Goal: Navigation & Orientation: Find specific page/section

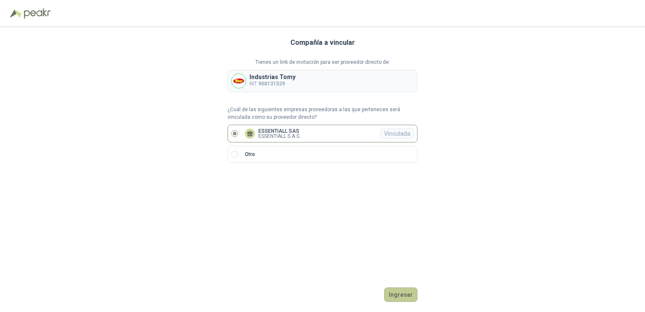
click at [405, 295] on button "Ingresar" at bounding box center [400, 294] width 33 height 14
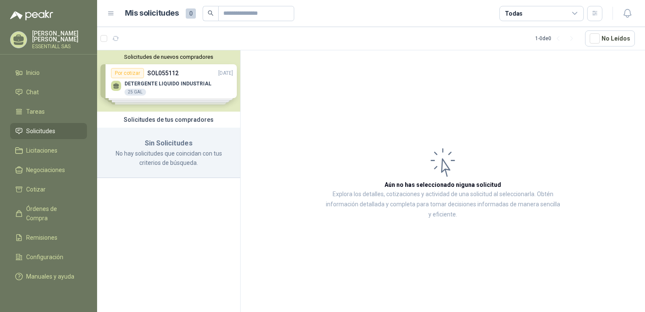
click at [196, 82] on div "Solicitudes de nuevos compradores Por cotizar SOL055112 [DATE] DETERGENTE LIQUI…" at bounding box center [168, 80] width 143 height 61
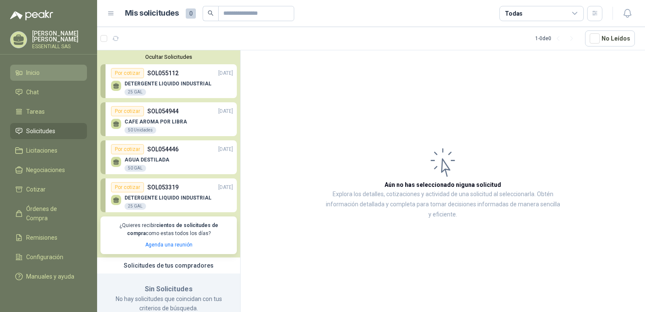
click at [44, 65] on link "Inicio" at bounding box center [48, 73] width 77 height 16
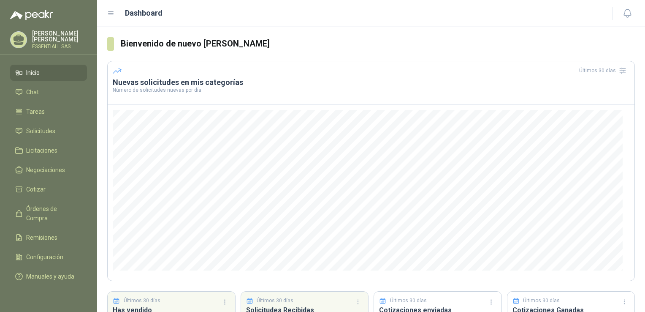
click at [22, 37] on icon at bounding box center [19, 38] width 11 height 7
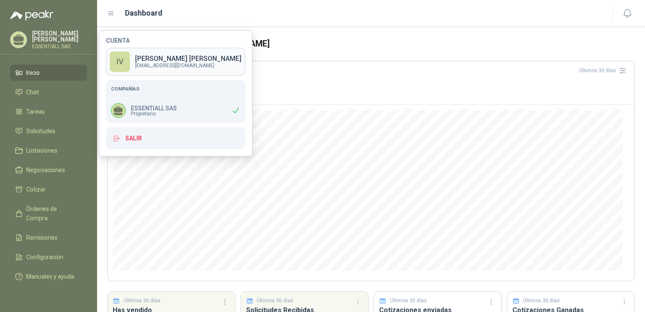
click at [123, 62] on div "IV" at bounding box center [120, 62] width 20 height 20
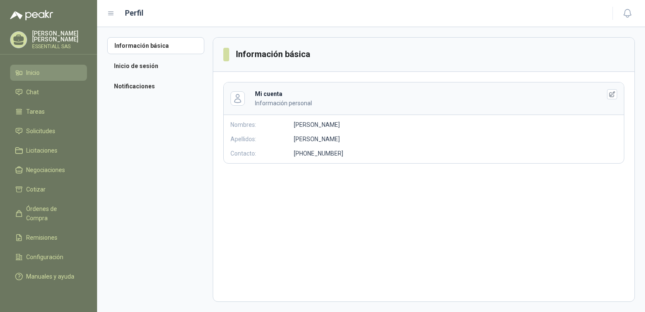
click at [41, 73] on li "Inicio" at bounding box center [48, 72] width 67 height 9
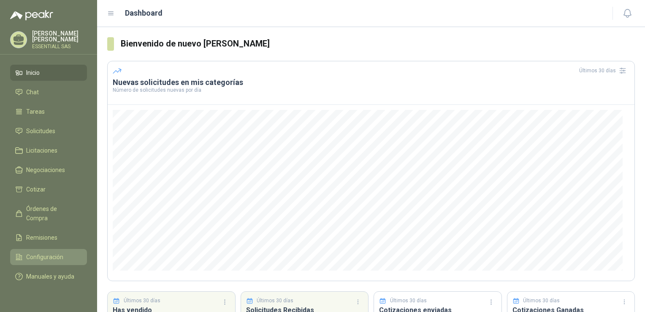
click at [39, 252] on span "Configuración" at bounding box center [44, 256] width 37 height 9
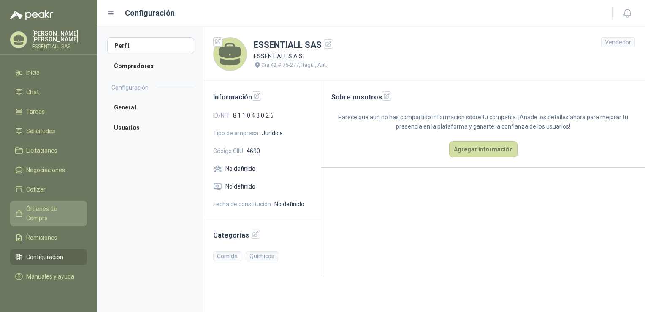
click at [36, 205] on span "Órdenes de Compra" at bounding box center [52, 213] width 53 height 19
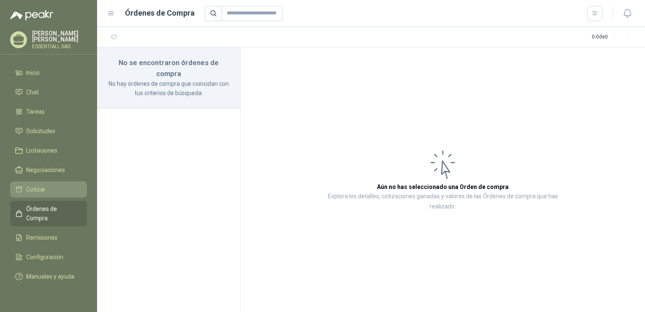
click at [35, 190] on span "Cotizar" at bounding box center [35, 189] width 19 height 9
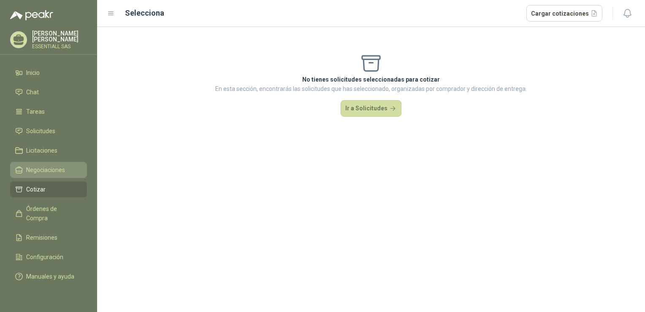
click at [42, 162] on link "Negociaciones" at bounding box center [48, 170] width 77 height 16
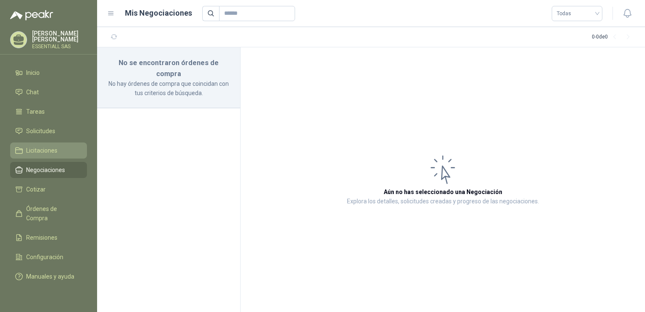
click at [36, 148] on span "Licitaciones" at bounding box center [41, 150] width 31 height 9
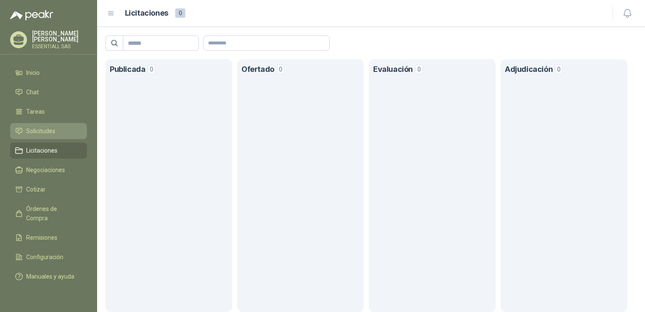
click at [46, 131] on span "Solicitudes" at bounding box center [40, 130] width 29 height 9
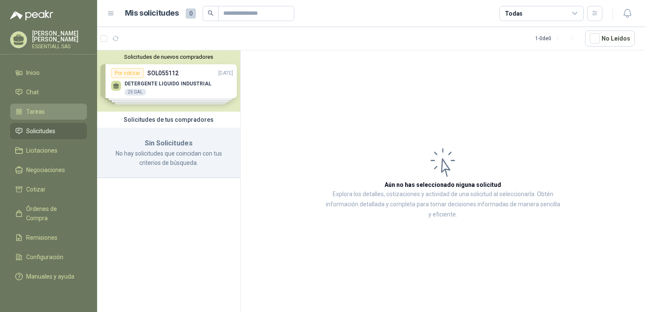
click at [54, 112] on li "Tareas" at bounding box center [48, 111] width 67 height 9
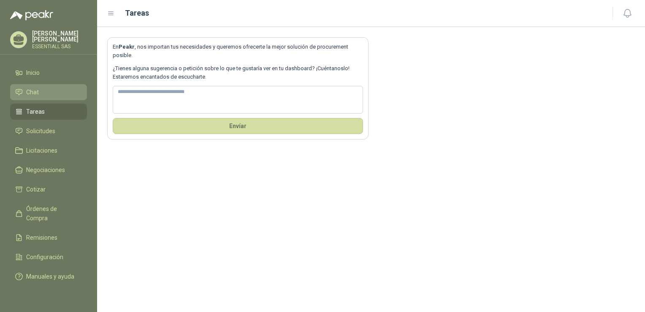
click at [60, 92] on li "Chat" at bounding box center [48, 91] width 67 height 9
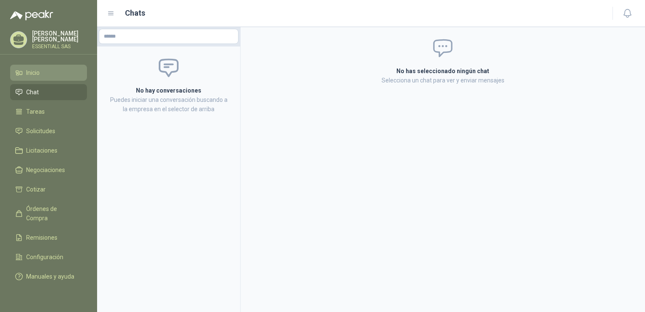
click at [41, 72] on li "Inicio" at bounding box center [48, 72] width 67 height 9
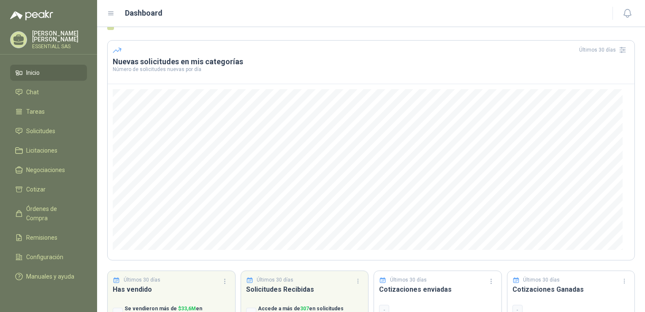
scroll to position [68, 0]
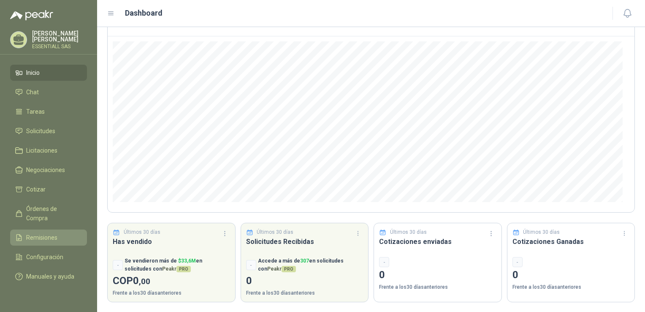
click at [34, 233] on span "Remisiones" at bounding box center [41, 237] width 31 height 9
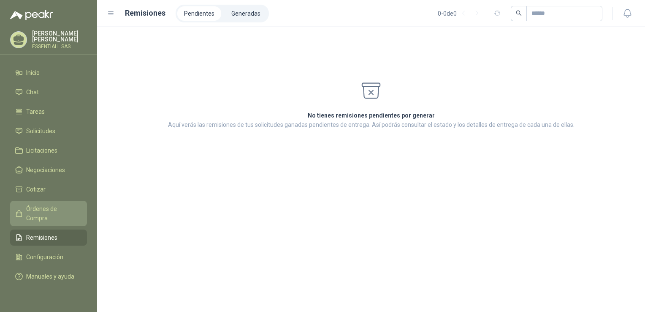
click at [61, 209] on span "Órdenes de Compra" at bounding box center [52, 213] width 53 height 19
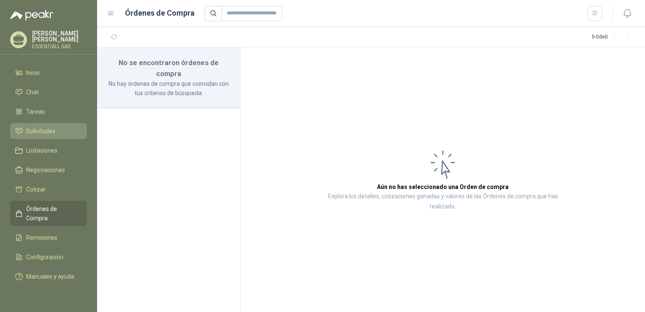
click at [45, 129] on span "Solicitudes" at bounding box center [40, 130] width 29 height 9
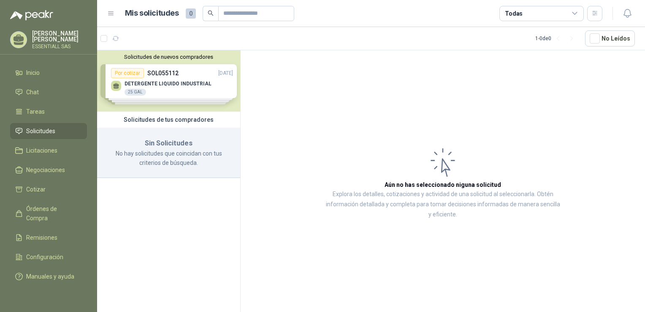
click at [162, 76] on div "Solicitudes de nuevos compradores Por cotizar SOL055112 [DATE] DETERGENTE LIQUI…" at bounding box center [168, 80] width 143 height 61
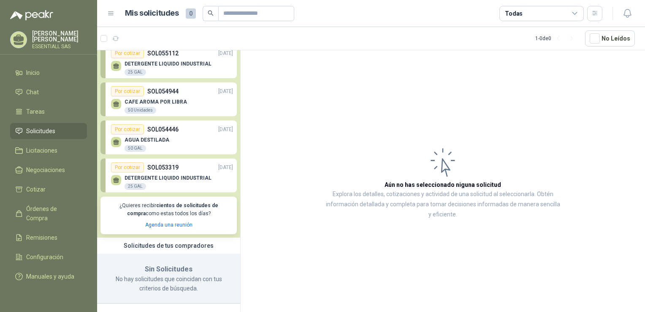
scroll to position [20, 0]
click at [45, 188] on li "Cotizar" at bounding box center [48, 189] width 67 height 9
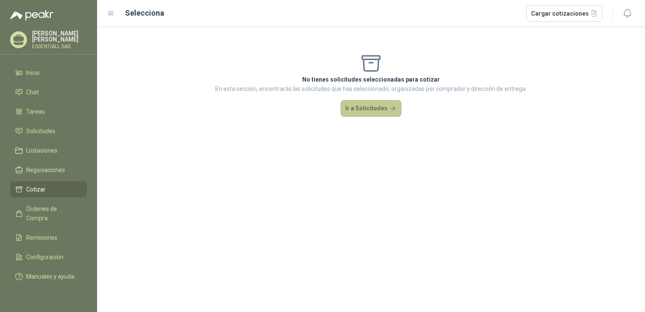
click at [370, 110] on button "Ir a Solicitudes" at bounding box center [371, 108] width 61 height 17
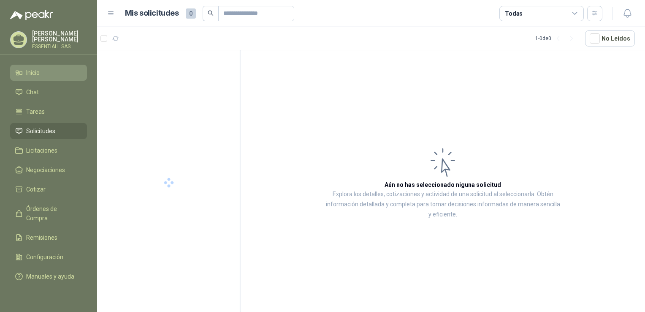
click at [38, 69] on span "Inicio" at bounding box center [33, 72] width 14 height 9
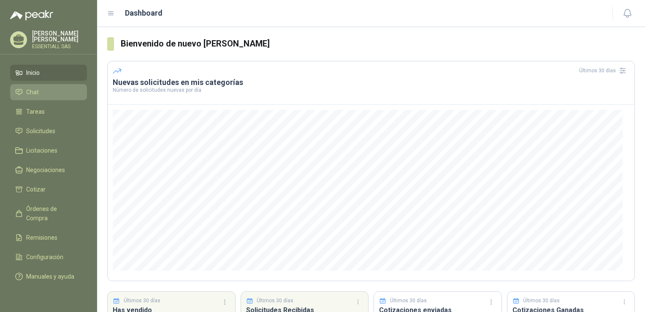
click at [30, 90] on span "Chat" at bounding box center [32, 91] width 13 height 9
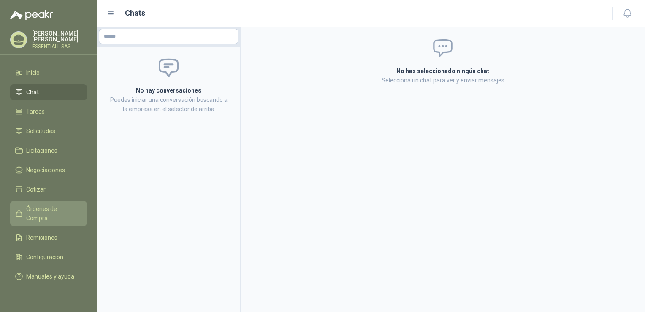
click at [60, 210] on span "Órdenes de Compra" at bounding box center [52, 213] width 53 height 19
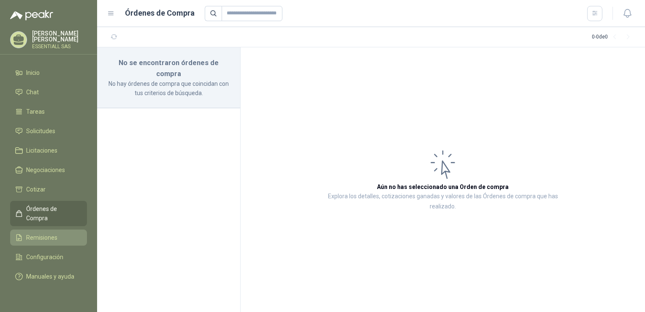
click at [41, 233] on span "Remisiones" at bounding box center [41, 237] width 31 height 9
